Goal: Find specific page/section: Find specific page/section

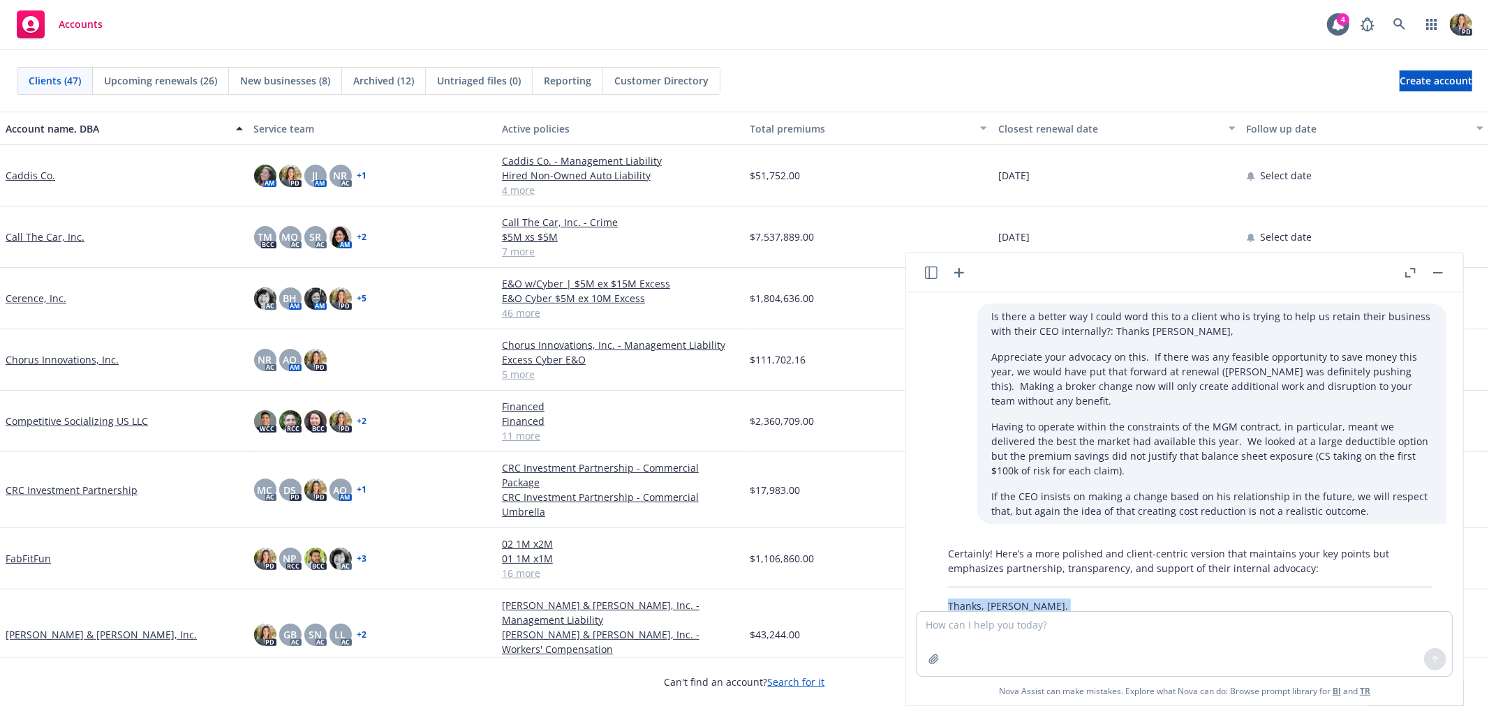
scroll to position [122, 0]
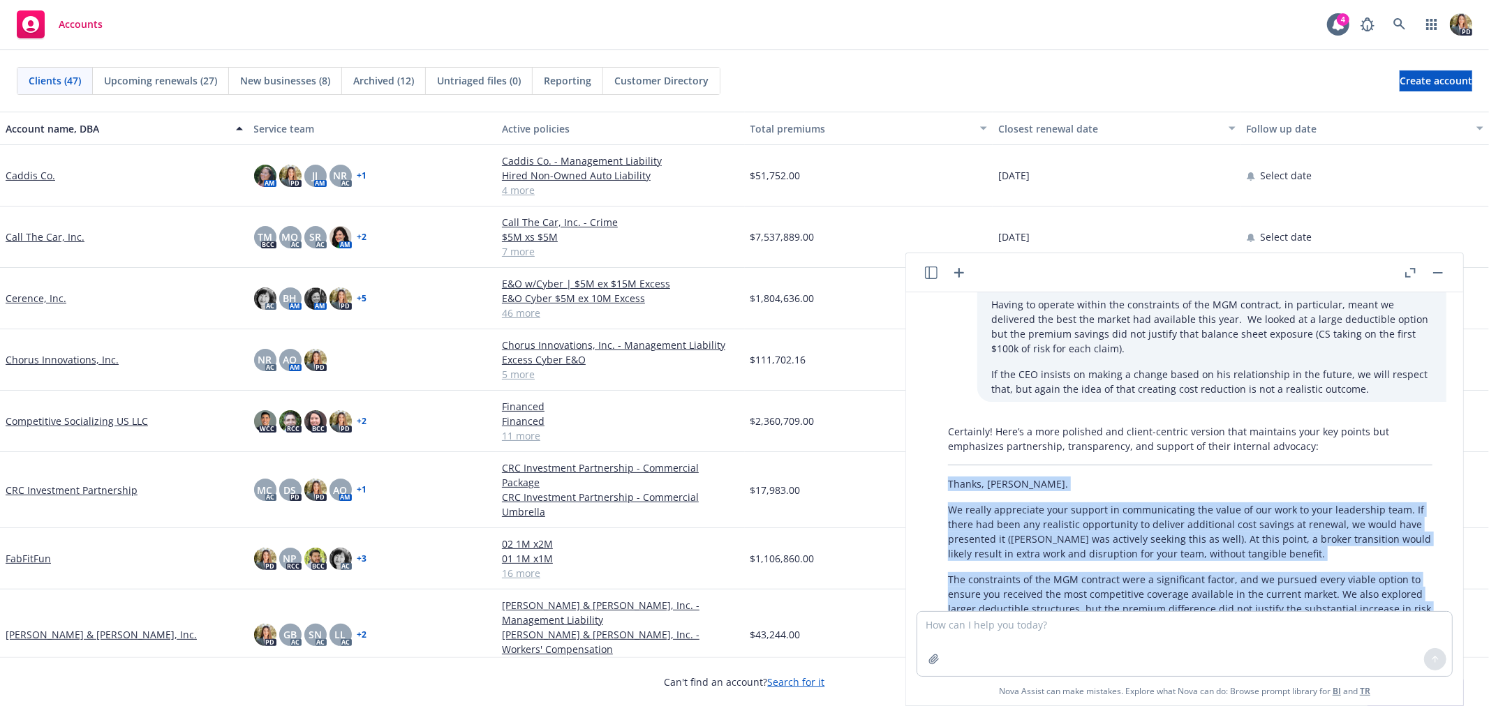
click at [70, 417] on link "Competitive Socializing US LLC" at bounding box center [77, 421] width 142 height 15
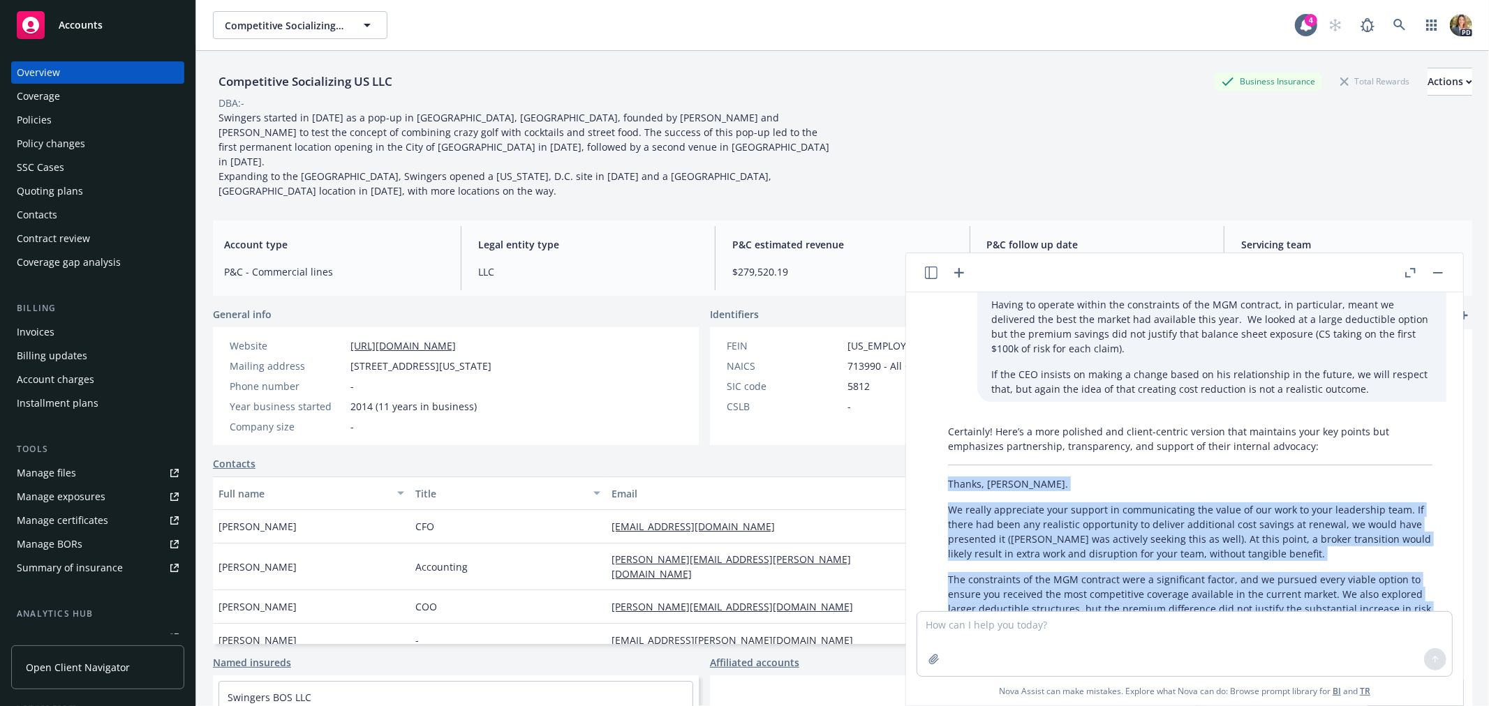
click at [1439, 269] on button "button" at bounding box center [1437, 273] width 17 height 17
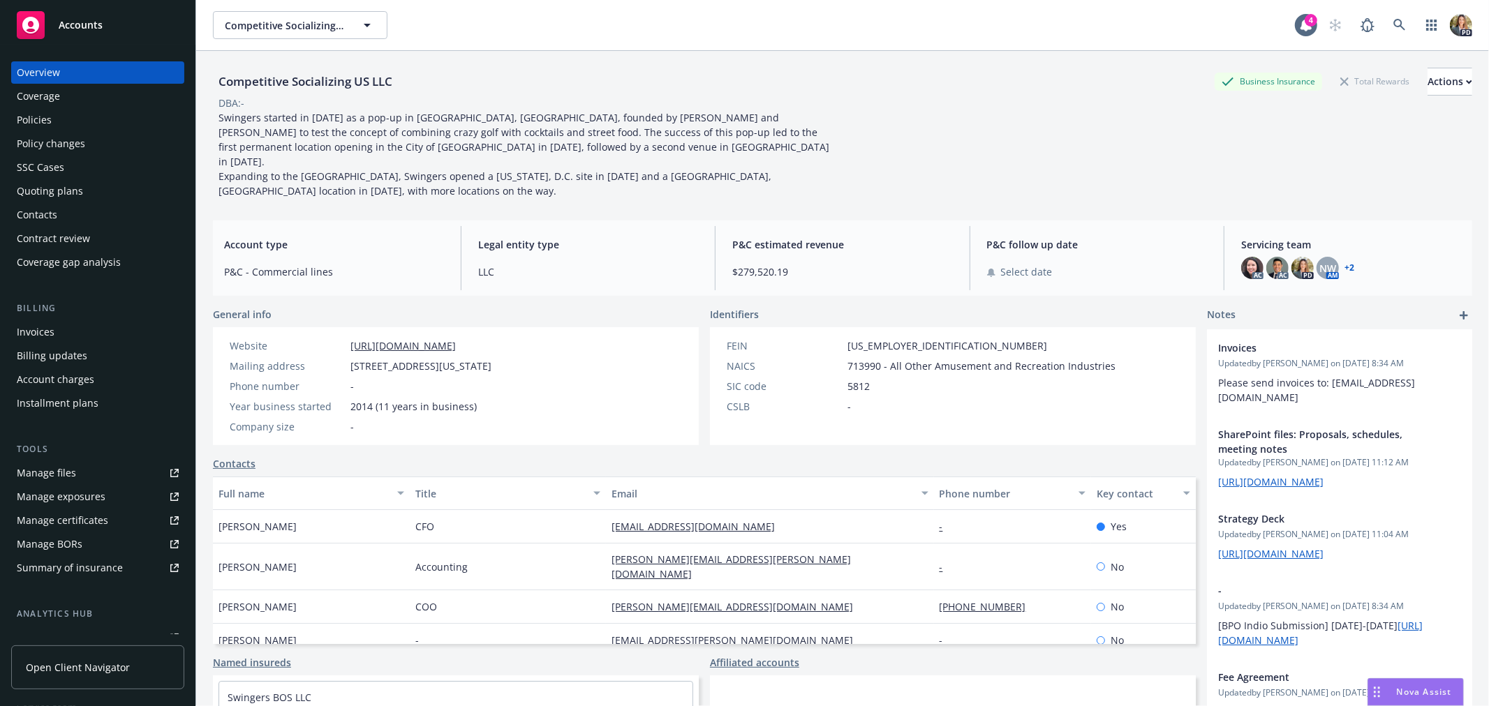
click at [85, 340] on div "Invoices" at bounding box center [98, 332] width 162 height 22
